Goal: Obtain resource: Download file/media

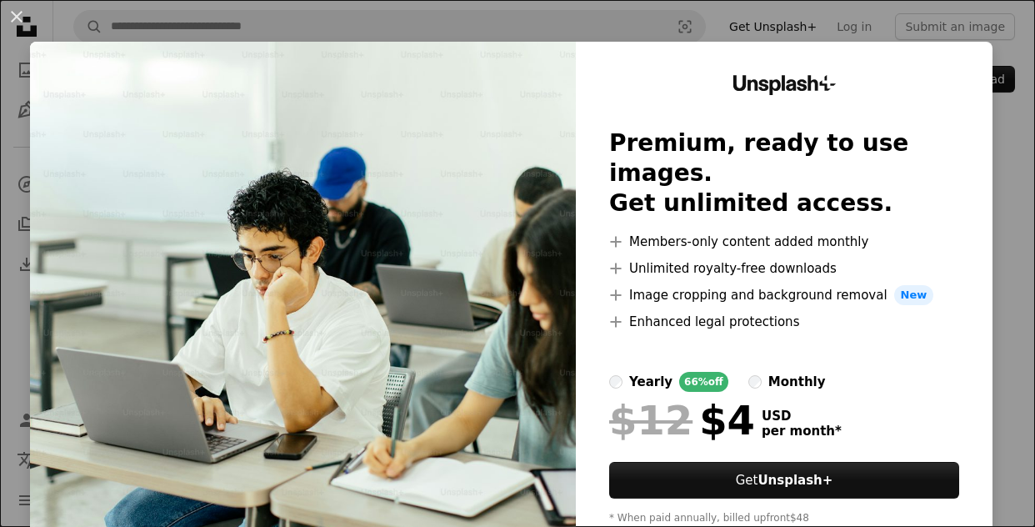
scroll to position [59, 0]
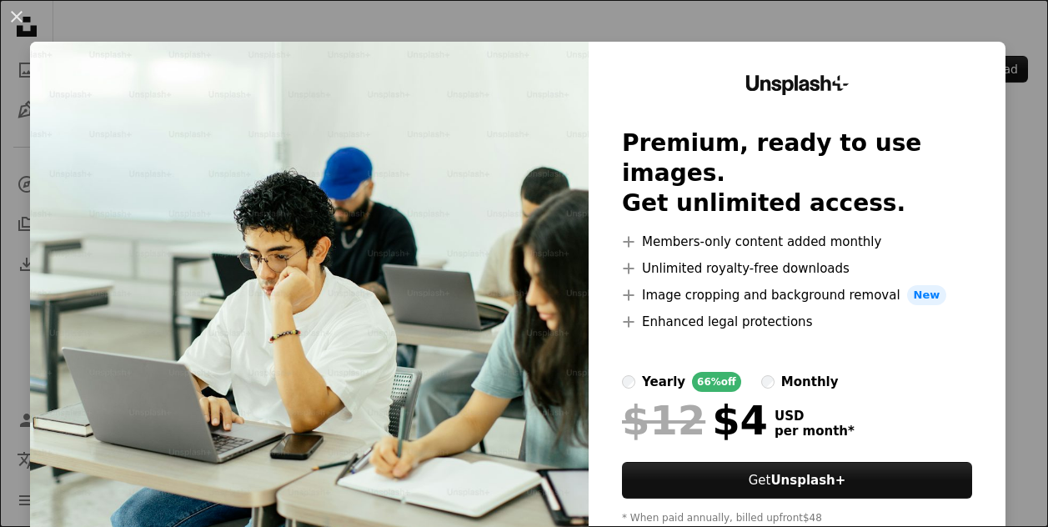
click at [14, 13] on button "An X shape" at bounding box center [17, 17] width 20 height 20
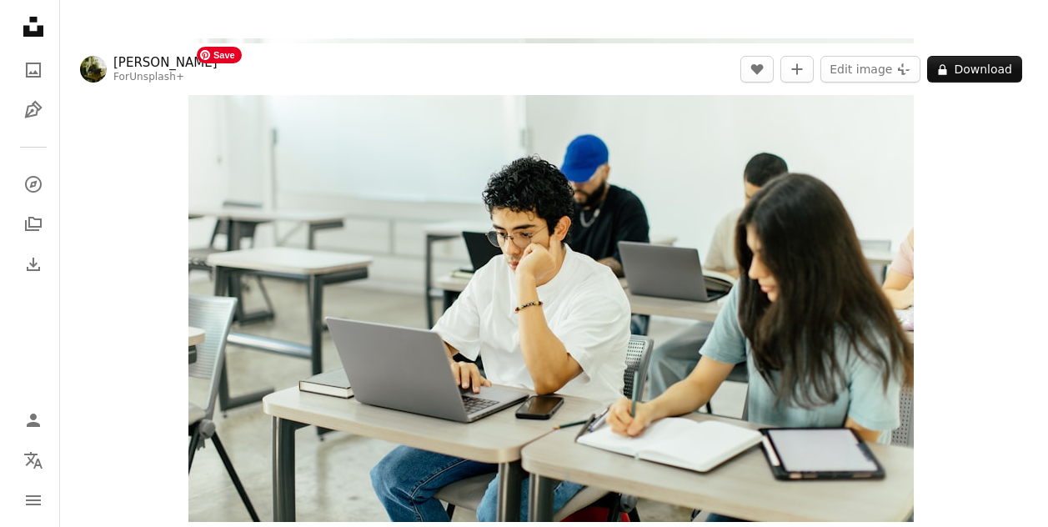
scroll to position [58, 0]
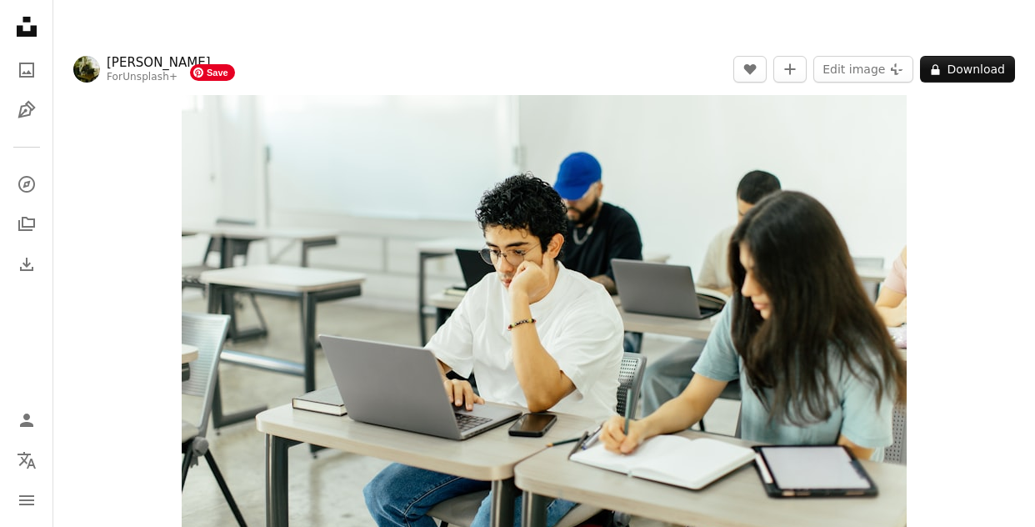
click at [492, 224] on img "Zoom in on this image" at bounding box center [544, 298] width 725 height 484
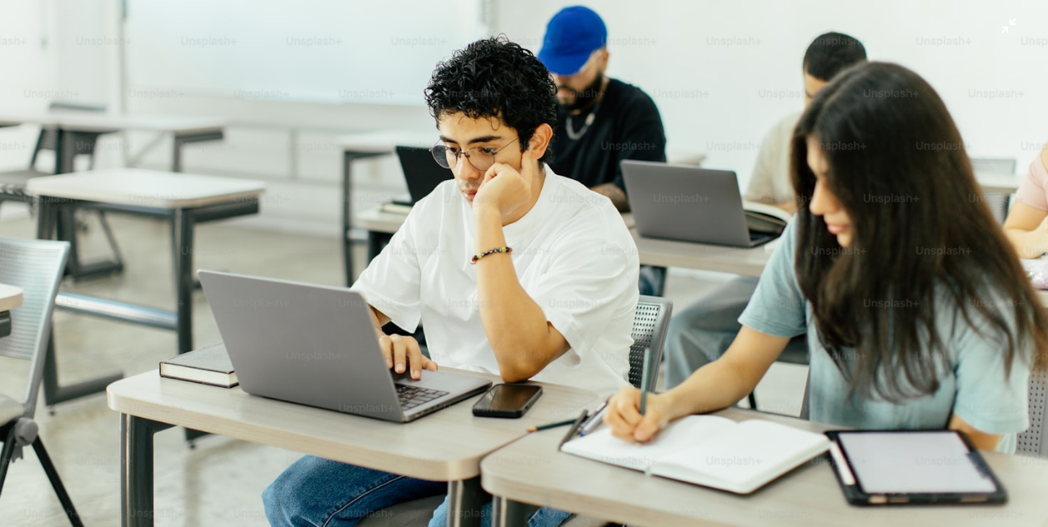
scroll to position [163, 0]
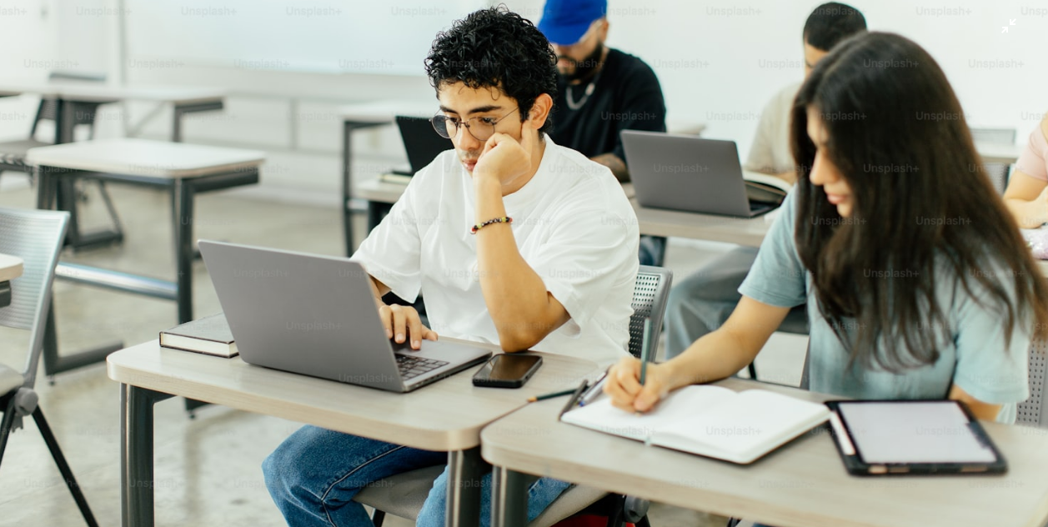
click at [478, 218] on img "Zoom out on this image" at bounding box center [524, 186] width 1050 height 699
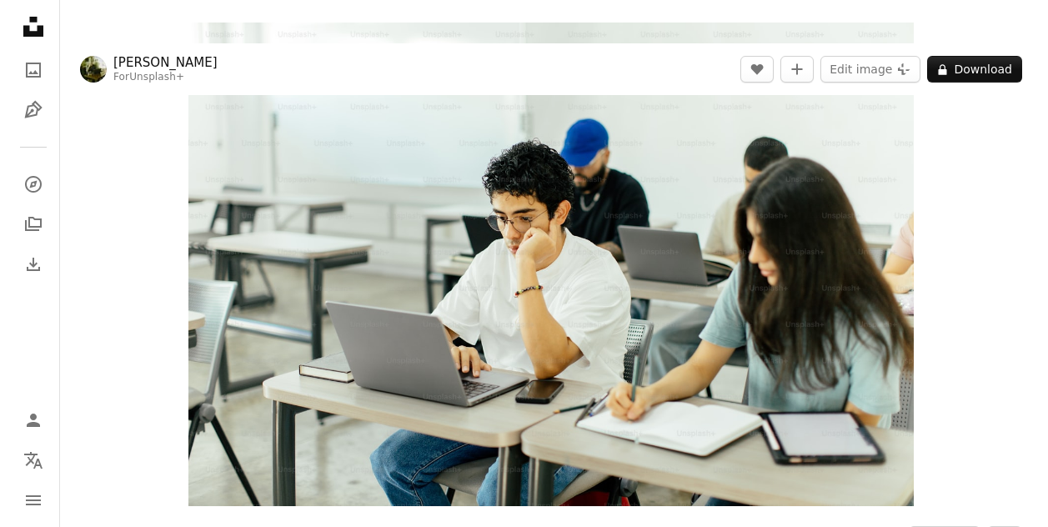
scroll to position [91, 0]
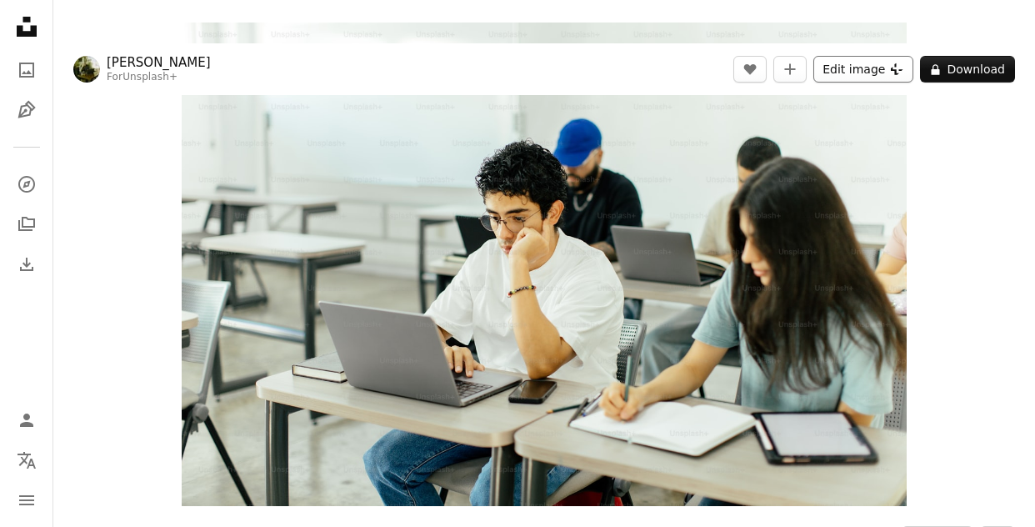
click at [854, 65] on button "Edit image Plus sign for Unsplash+" at bounding box center [864, 69] width 100 height 27
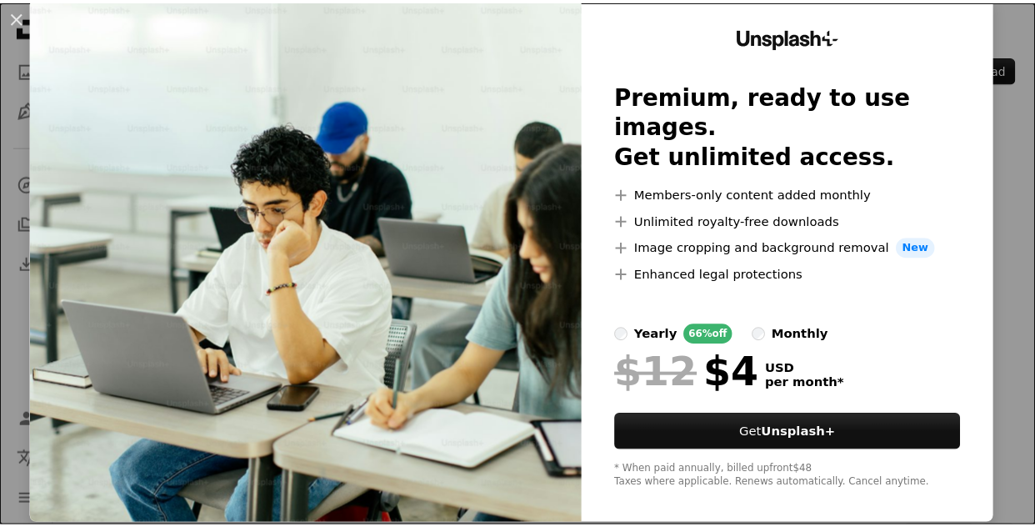
scroll to position [57, 0]
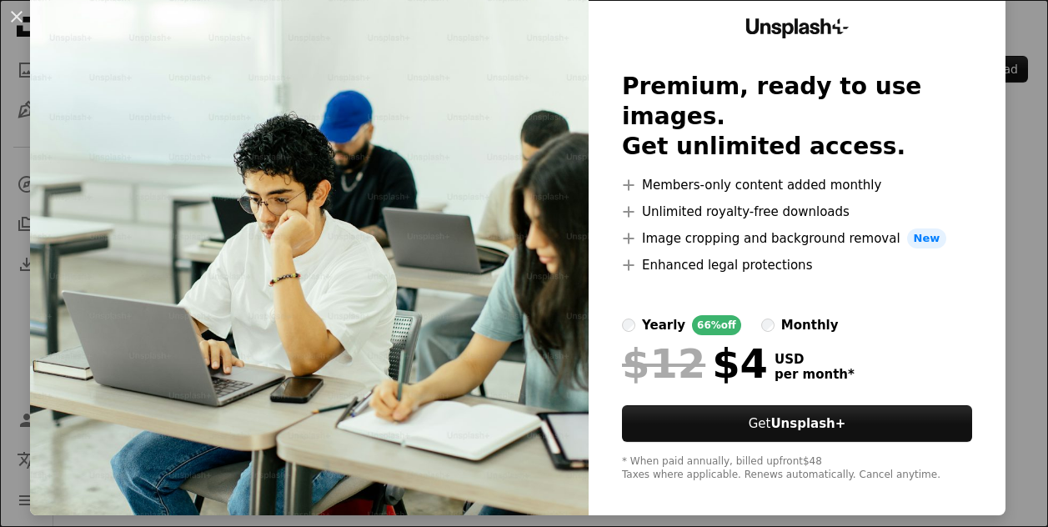
click at [1010, 224] on div "An X shape Unsplash+ Premium, ready to use images. Get unlimited access. A plus…" at bounding box center [524, 263] width 1048 height 527
